Goal: Ask a question

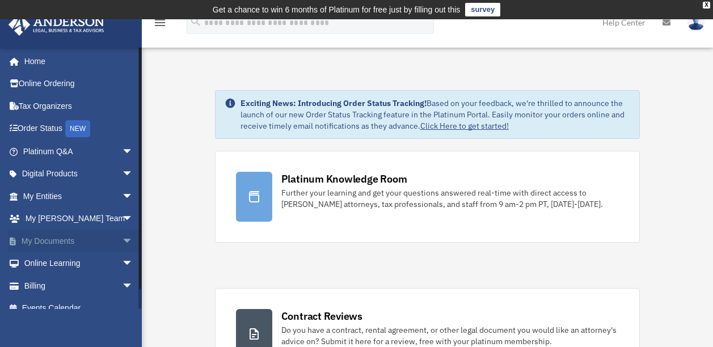
click at [122, 240] on span "arrow_drop_down" at bounding box center [133, 241] width 23 height 23
click at [57, 259] on link "Box" at bounding box center [83, 263] width 134 height 23
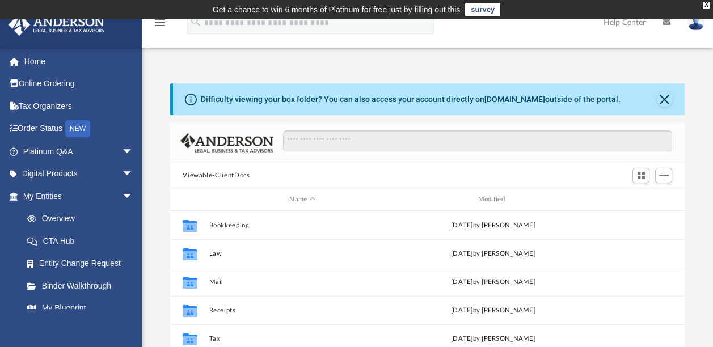
scroll to position [249, 505]
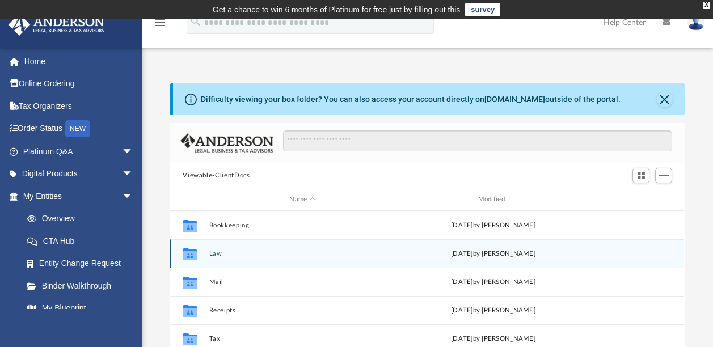
click at [320, 247] on div "Collaborated Folder Law [DATE] by [PERSON_NAME]" at bounding box center [427, 253] width 514 height 28
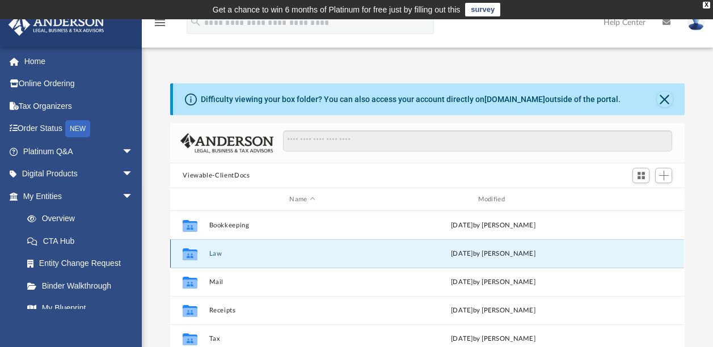
click at [320, 247] on div "Collaborated Folder Law Tue Aug 12 2025 by Alfredo Cicena" at bounding box center [427, 253] width 514 height 28
click at [185, 251] on icon "grid" at bounding box center [190, 255] width 15 height 9
click at [196, 255] on icon "grid" at bounding box center [190, 255] width 15 height 9
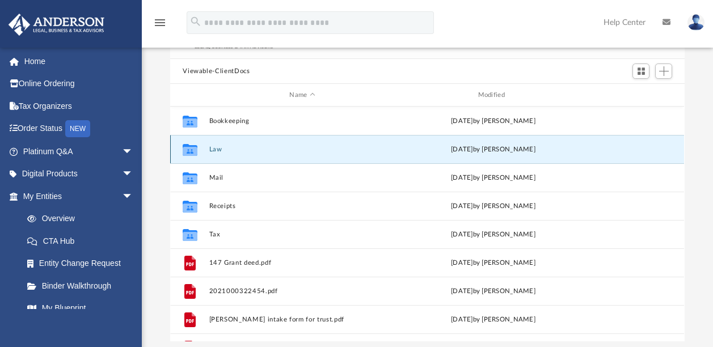
scroll to position [109, 0]
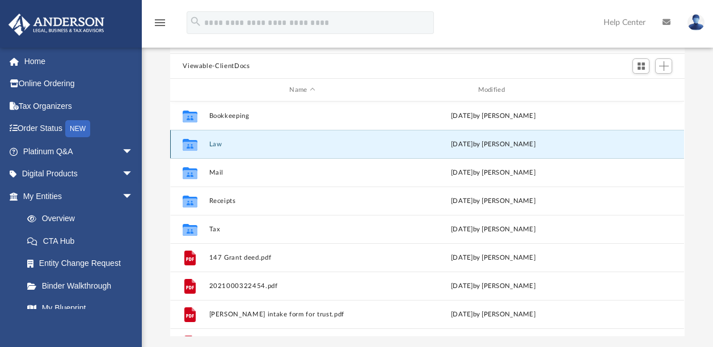
click at [192, 146] on icon "grid" at bounding box center [190, 144] width 15 height 12
click at [182, 137] on icon "Collaborated Folder" at bounding box center [190, 144] width 18 height 18
click at [193, 145] on icon "grid" at bounding box center [190, 145] width 15 height 9
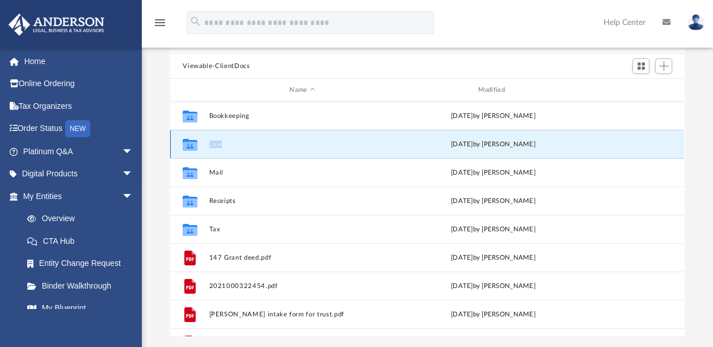
click at [217, 142] on button "Law" at bounding box center [302, 144] width 186 height 7
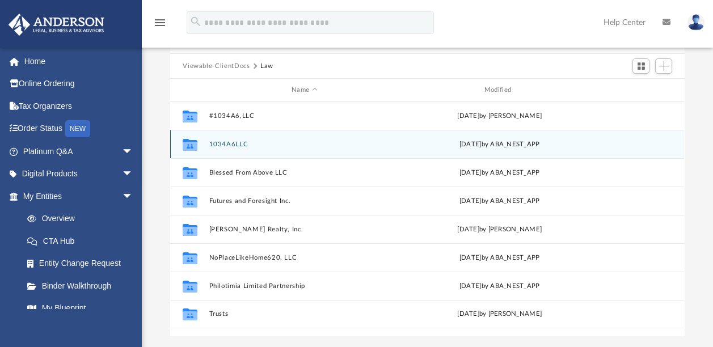
click at [189, 145] on icon "grid" at bounding box center [190, 145] width 15 height 9
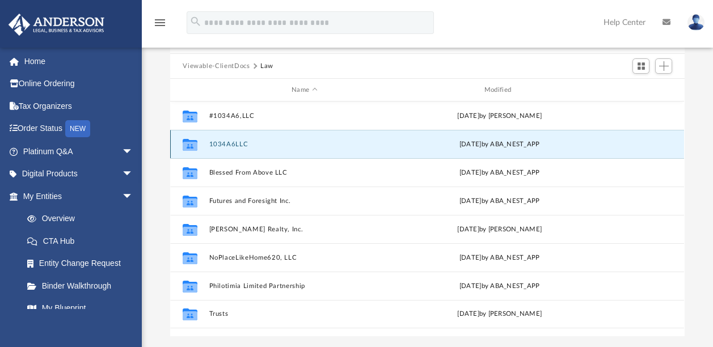
click at [189, 145] on icon "grid" at bounding box center [190, 145] width 15 height 9
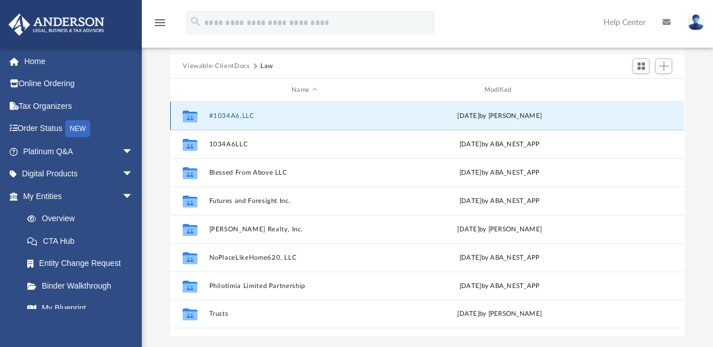
click at [227, 116] on button "#1034A6,LLC" at bounding box center [304, 115] width 191 height 7
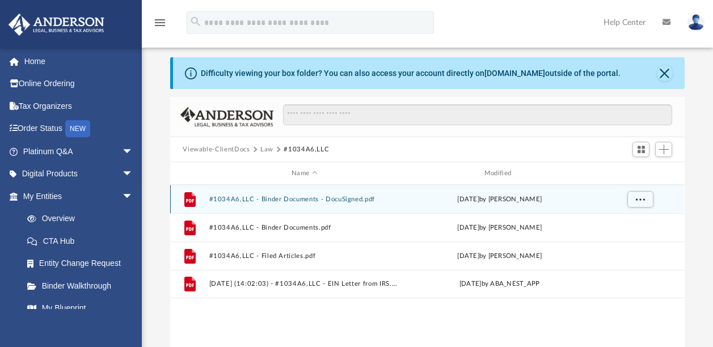
scroll to position [24, 0]
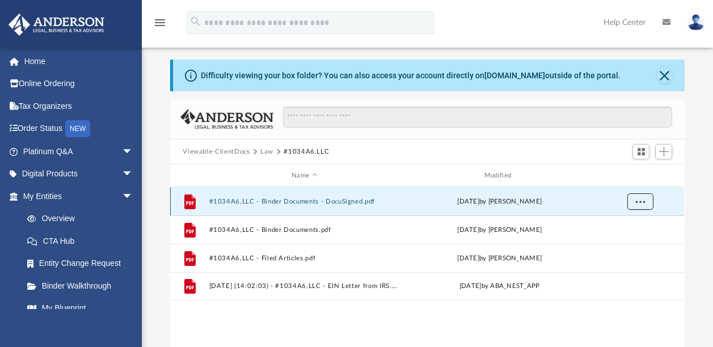
click at [642, 203] on span "More options" at bounding box center [640, 201] width 9 height 6
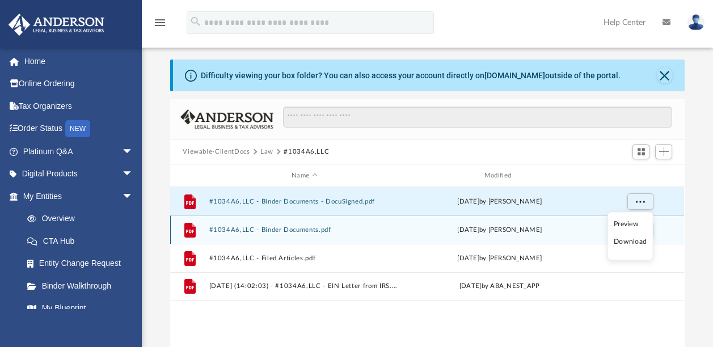
click at [187, 232] on icon "grid" at bounding box center [190, 230] width 8 height 3
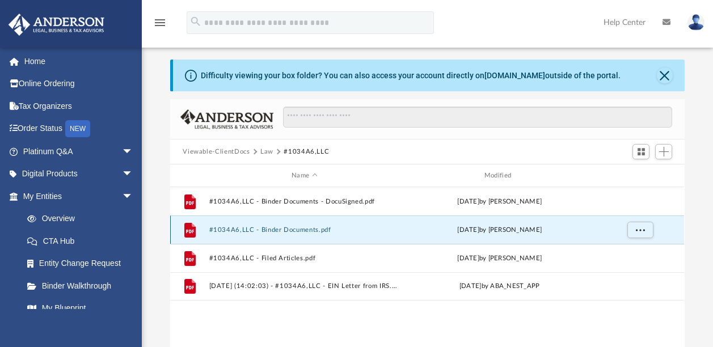
click at [187, 232] on icon "grid" at bounding box center [190, 230] width 8 height 3
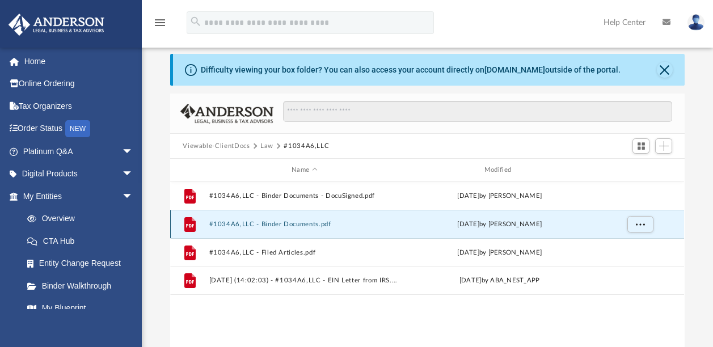
scroll to position [28, 0]
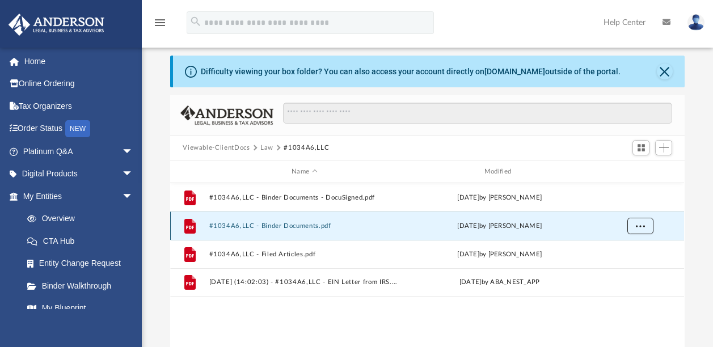
click at [644, 226] on span "More options" at bounding box center [640, 225] width 9 height 6
click at [625, 249] on li "Preview" at bounding box center [629, 249] width 33 height 12
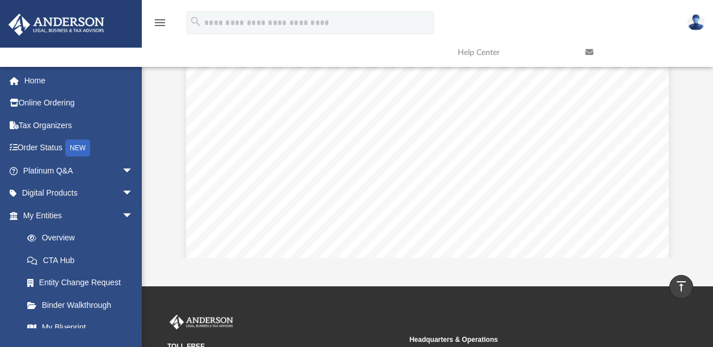
scroll to position [824, 0]
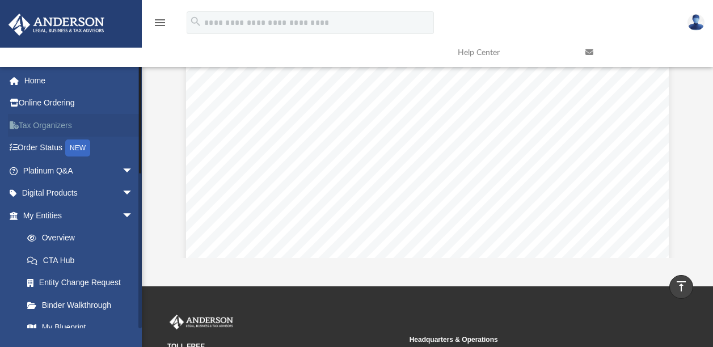
click at [18, 125] on link "Tax Organizers" at bounding box center [79, 125] width 142 height 23
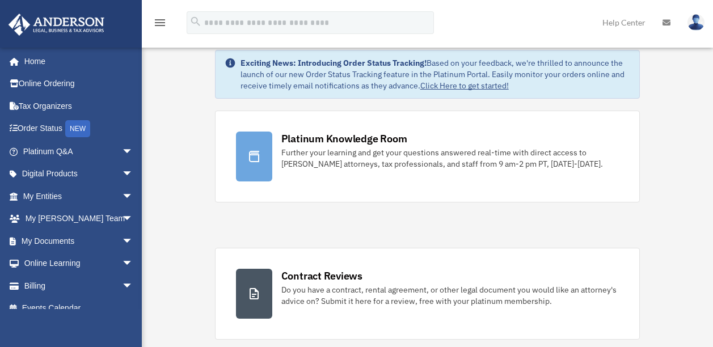
scroll to position [45, 0]
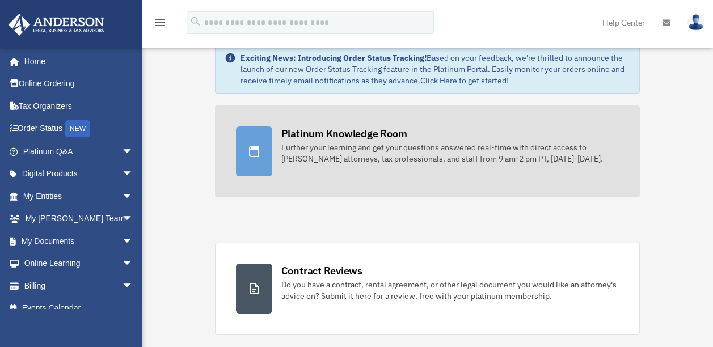
click at [361, 155] on div "Further your learning and get your questions answered real-time with direct acc…" at bounding box center [450, 153] width 338 height 23
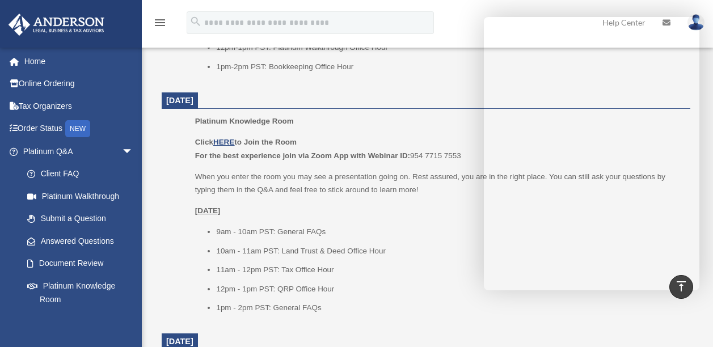
scroll to position [689, 0]
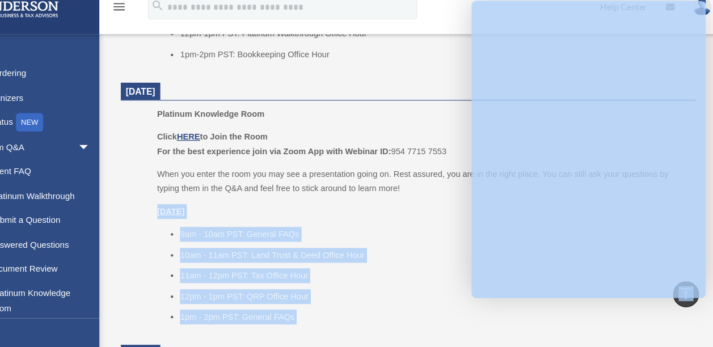
drag, startPoint x: 700, startPoint y: 186, endPoint x: 699, endPoint y: 201, distance: 15.4
click at [246, 141] on div "Platinum Knowledge Room date_range Published on Last updated July 1, 2025 Novem…" at bounding box center [426, 231] width 562 height 1704
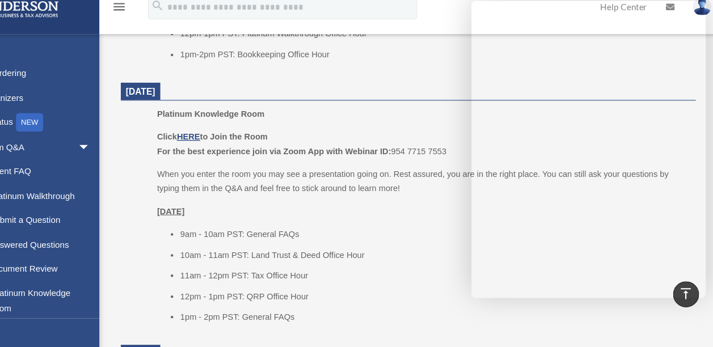
click at [393, 127] on p "Platinum Knowledge Room" at bounding box center [438, 122] width 487 height 14
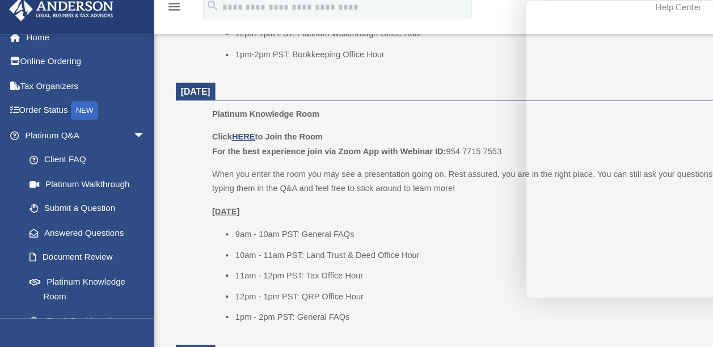
scroll to position [20, 0]
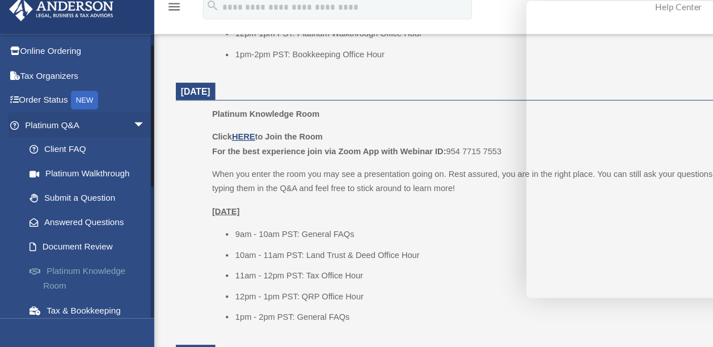
click at [63, 279] on link "Platinum Knowledge Room" at bounding box center [83, 272] width 134 height 36
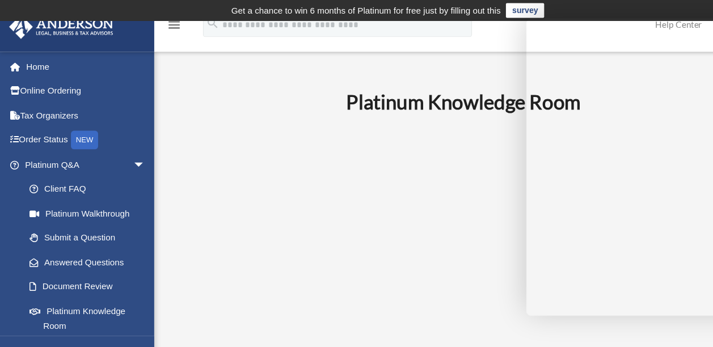
drag, startPoint x: 0, startPoint y: 0, endPoint x: 153, endPoint y: 255, distance: 296.8
click at [238, 157] on p at bounding box center [426, 218] width 528 height 197
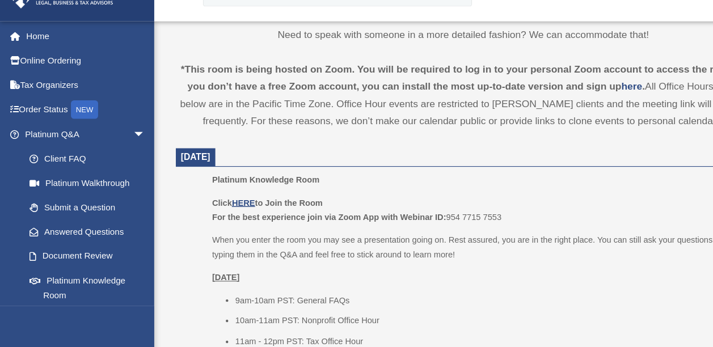
scroll to position [396, 0]
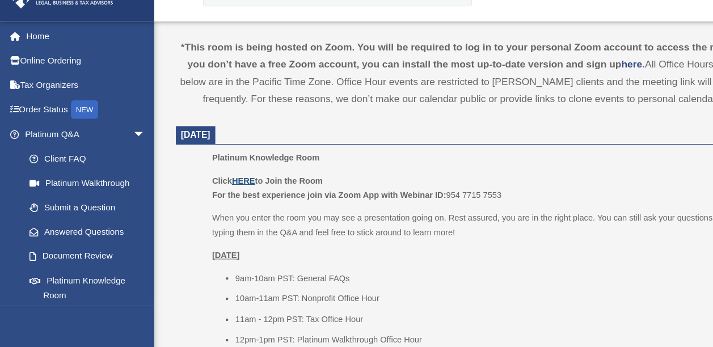
click at [227, 190] on u "HERE" at bounding box center [223, 194] width 21 height 9
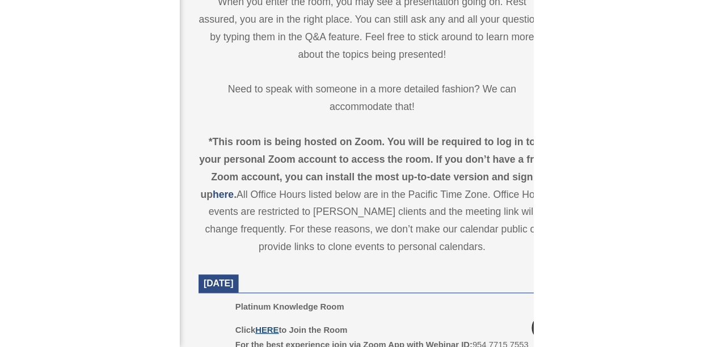
scroll to position [396, 0]
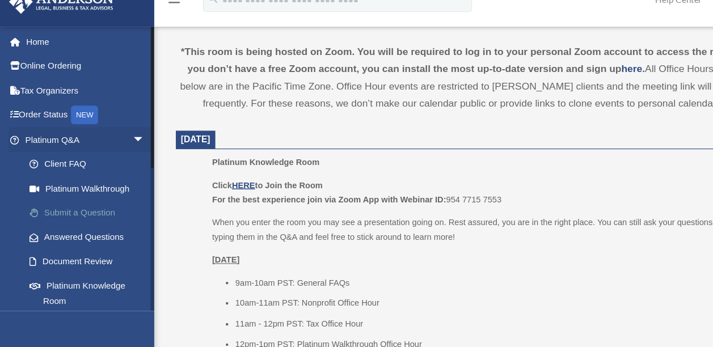
click at [88, 222] on link "Submit a Question" at bounding box center [83, 219] width 134 height 23
click at [79, 217] on link "Submit a Question" at bounding box center [83, 219] width 134 height 23
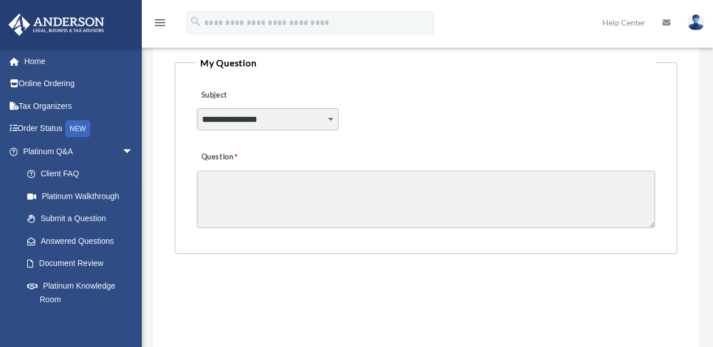
scroll to position [335, 0]
